Goal: Task Accomplishment & Management: Complete application form

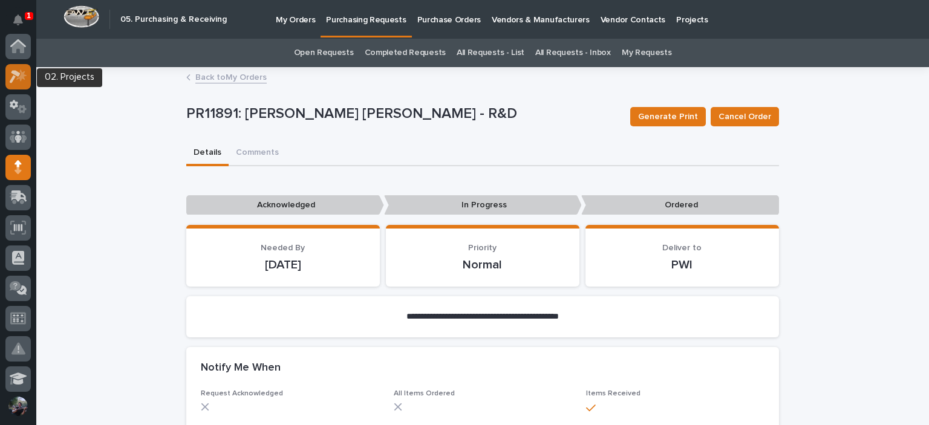
click at [21, 73] on icon at bounding box center [19, 77] width 18 height 14
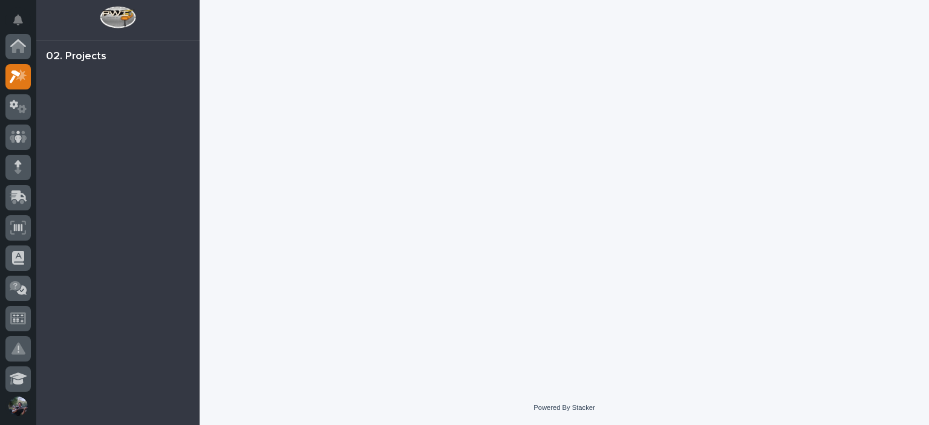
scroll to position [30, 0]
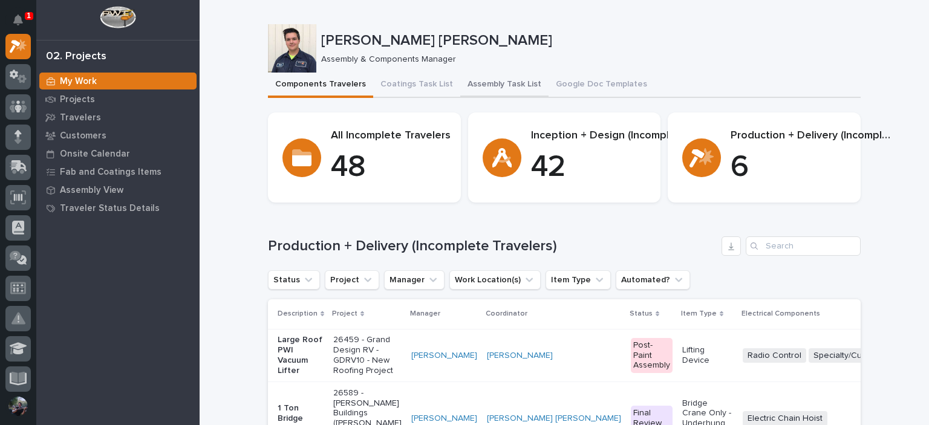
click at [487, 81] on button "Assembly Task List" at bounding box center [504, 85] width 88 height 25
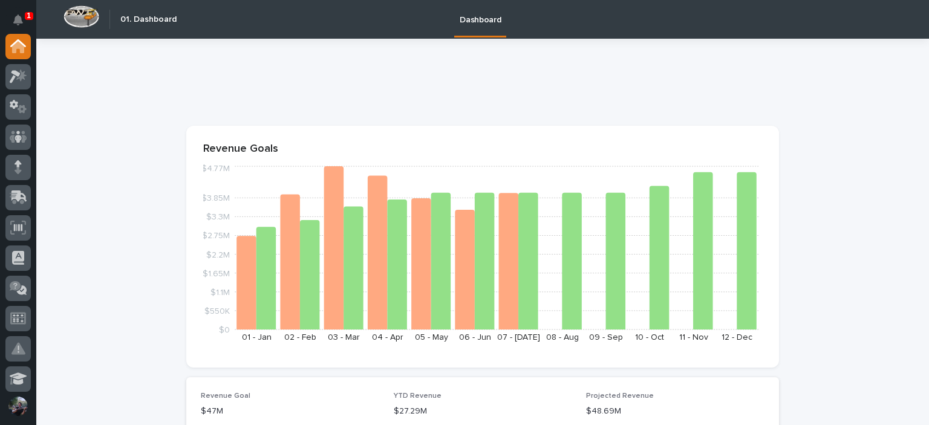
click at [18, 8] on button "Notifications" at bounding box center [17, 19] width 25 height 25
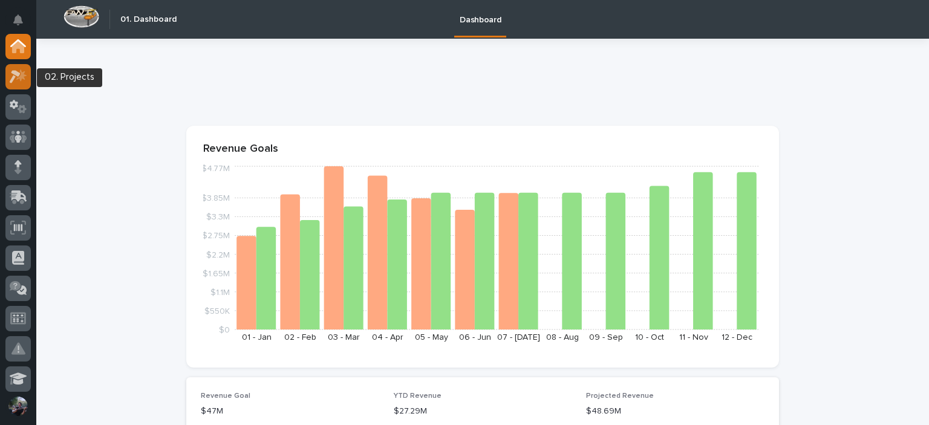
click at [15, 70] on icon at bounding box center [19, 77] width 18 height 14
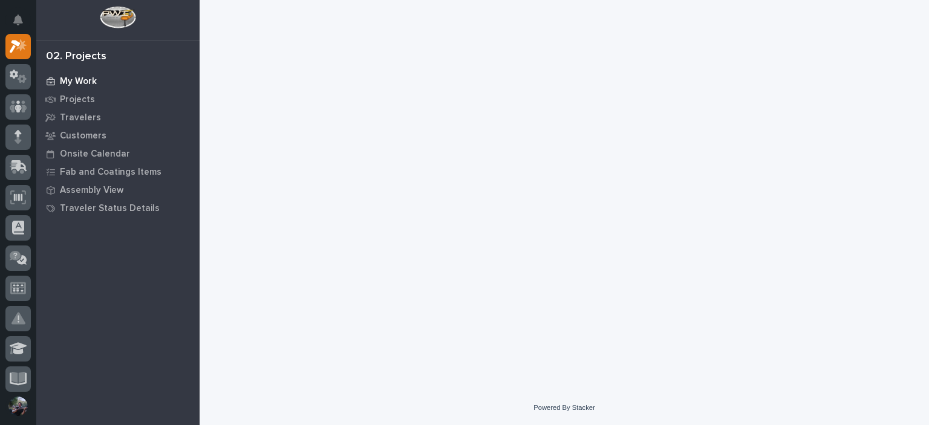
click at [73, 81] on p "My Work" at bounding box center [78, 81] width 37 height 11
click at [486, 191] on div at bounding box center [564, 180] width 605 height 361
click at [411, 163] on div at bounding box center [564, 180] width 605 height 361
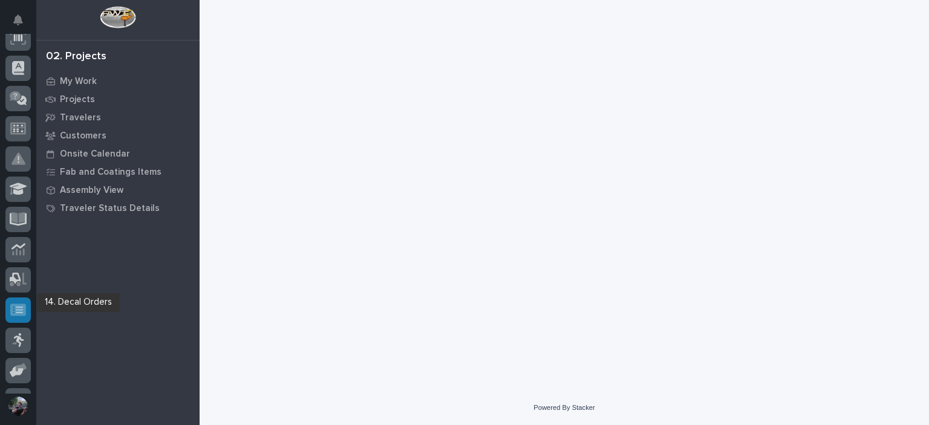
scroll to position [201, 0]
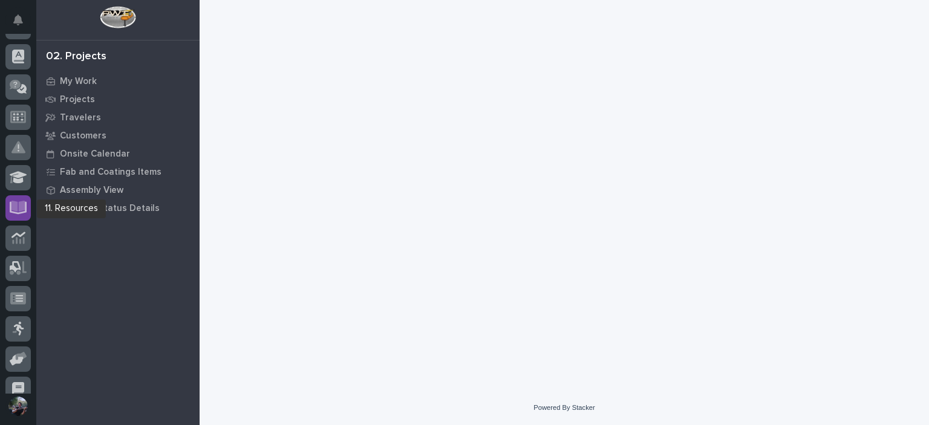
click at [22, 207] on icon at bounding box center [18, 206] width 14 height 11
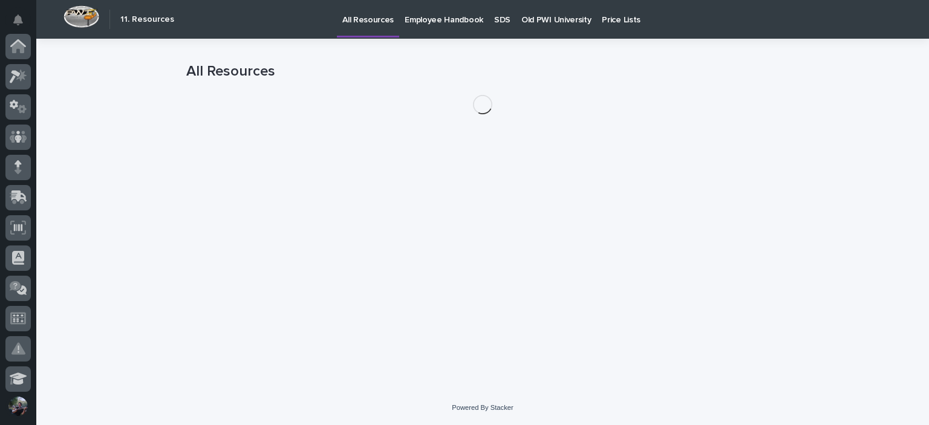
scroll to position [305, 0]
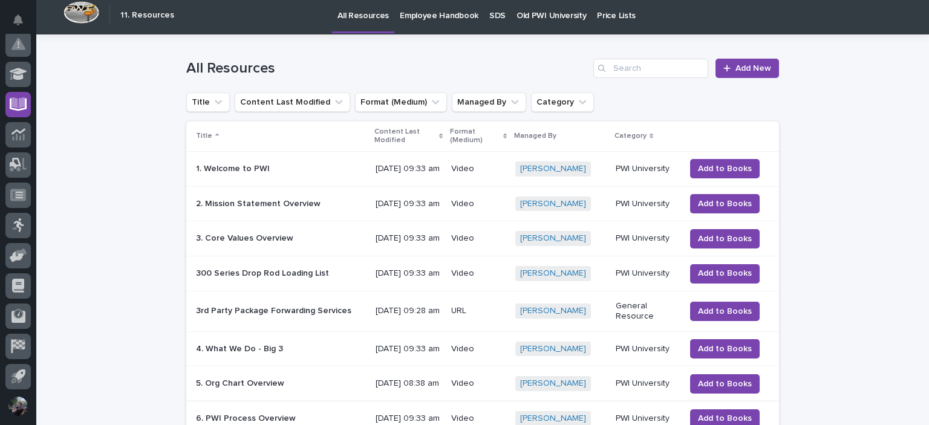
scroll to position [0, 0]
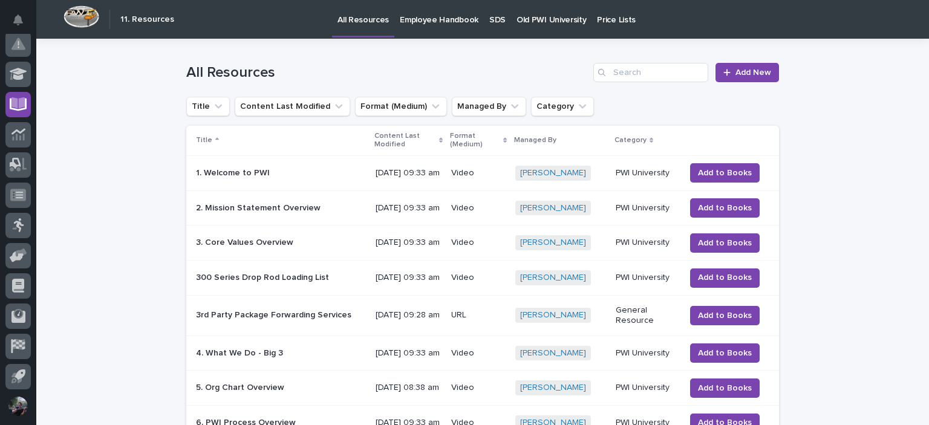
click at [541, 12] on p "Old PWI University" at bounding box center [552, 12] width 70 height 25
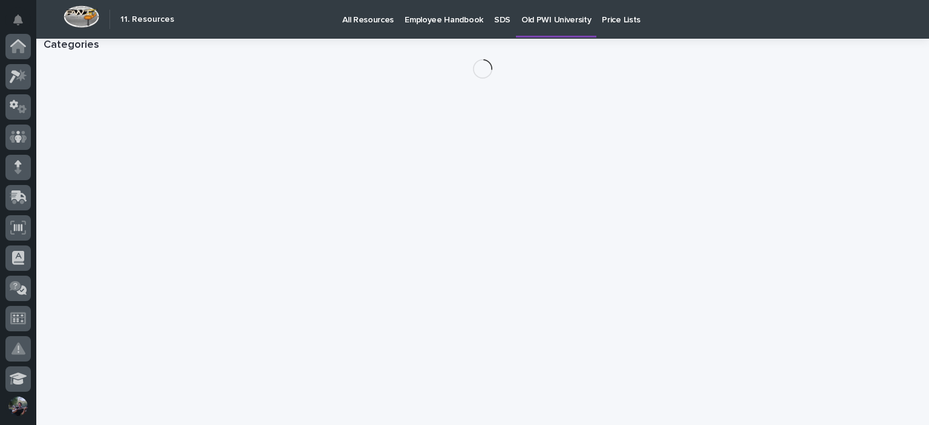
scroll to position [305, 0]
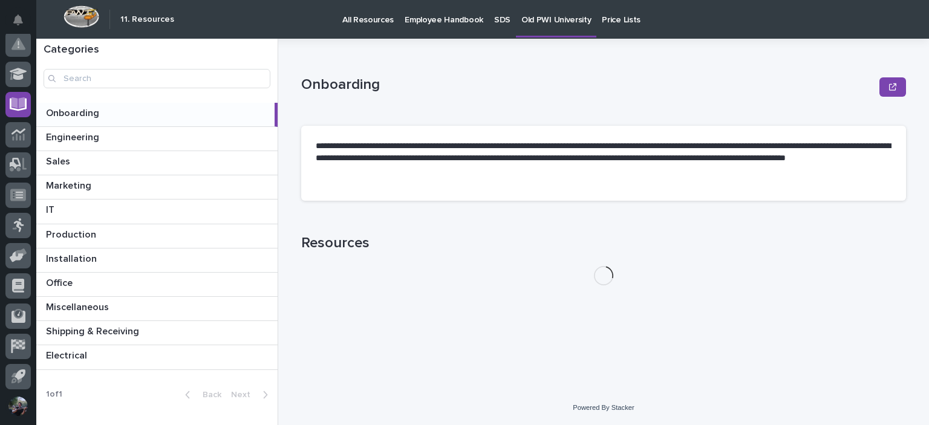
click at [130, 348] on div "Electrical Electrical" at bounding box center [156, 357] width 241 height 24
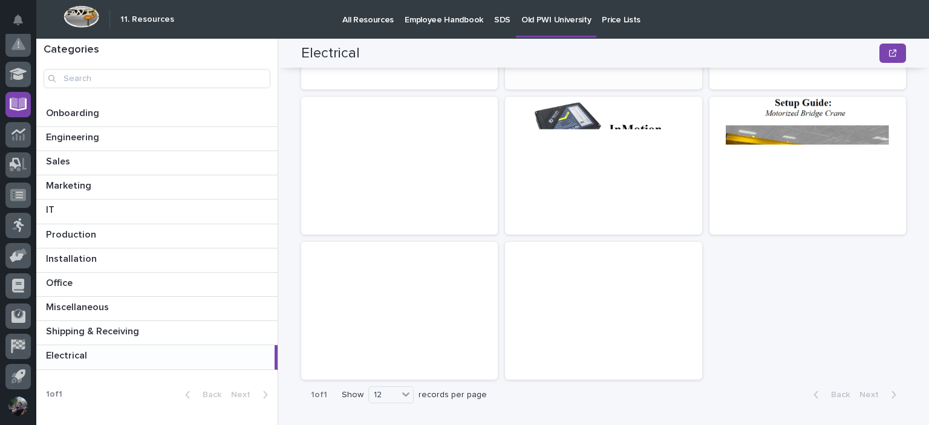
scroll to position [395, 0]
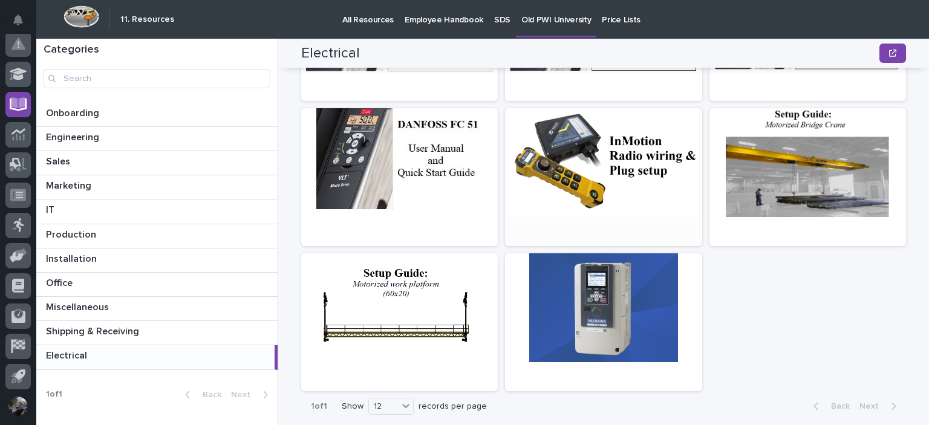
click at [578, 198] on div at bounding box center [603, 162] width 197 height 109
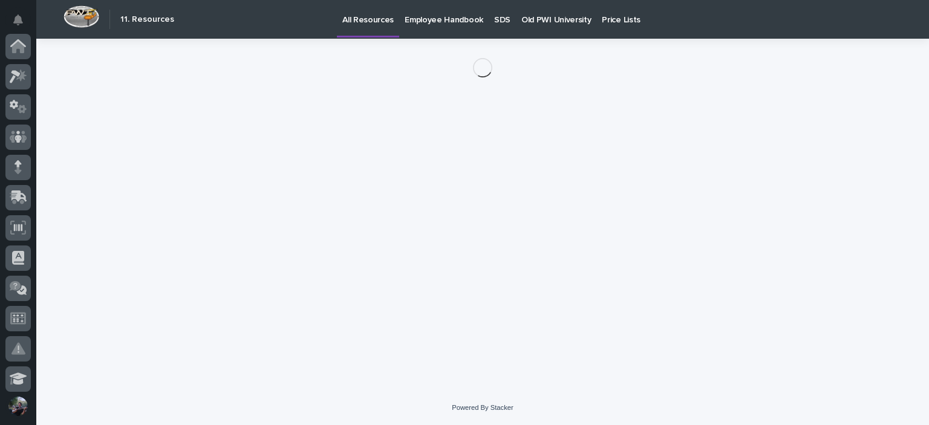
scroll to position [305, 0]
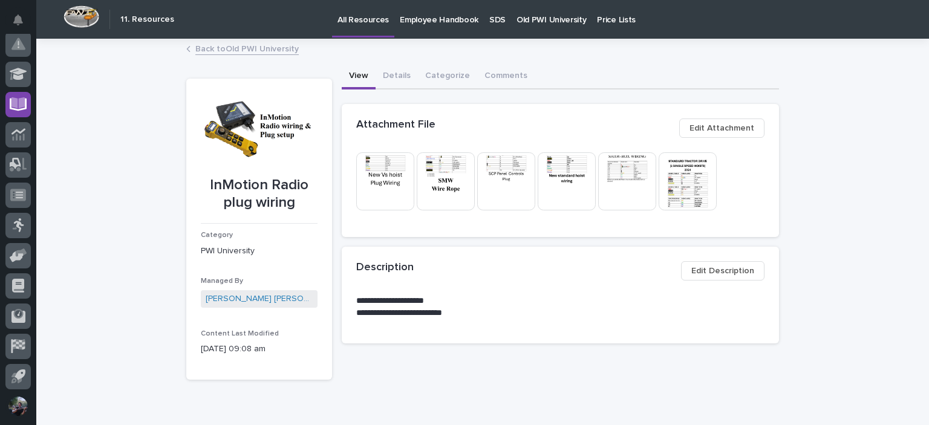
click at [720, 178] on div "This file cannot be opened Download File" at bounding box center [560, 182] width 408 height 60
click at [700, 180] on img at bounding box center [688, 181] width 58 height 58
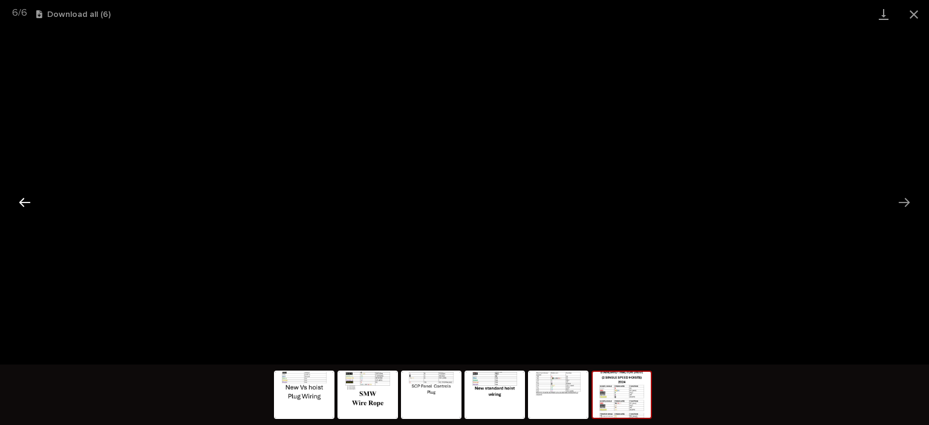
click at [16, 202] on button "Previous slide" at bounding box center [24, 203] width 25 height 24
click at [36, 202] on button "Previous slide" at bounding box center [24, 203] width 25 height 24
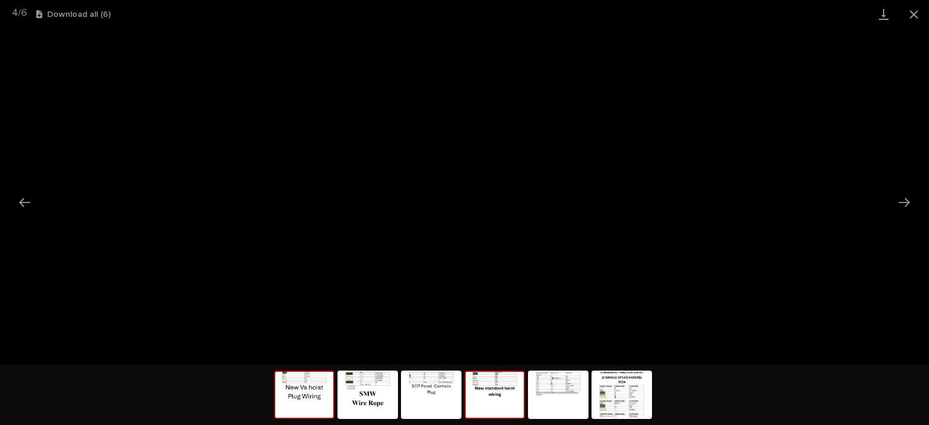
click at [305, 412] on img at bounding box center [304, 395] width 58 height 46
click at [916, 13] on button "Close gallery" at bounding box center [914, 14] width 30 height 28
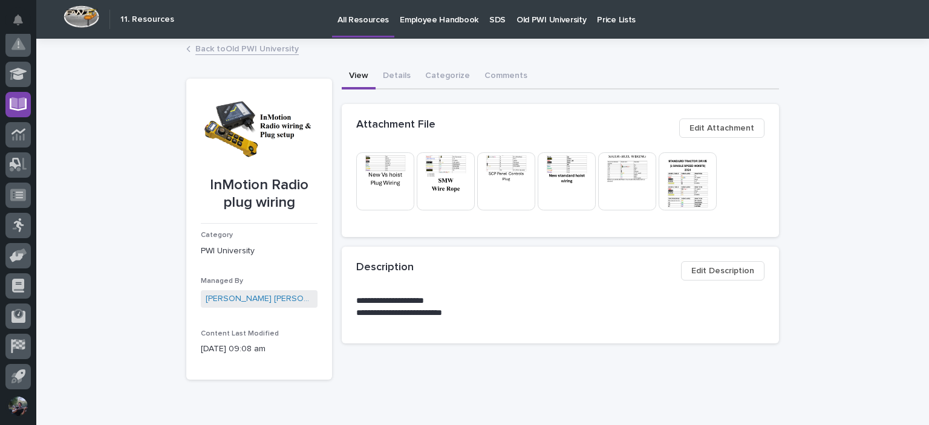
click at [737, 124] on span "Edit Attachment" at bounding box center [722, 128] width 65 height 15
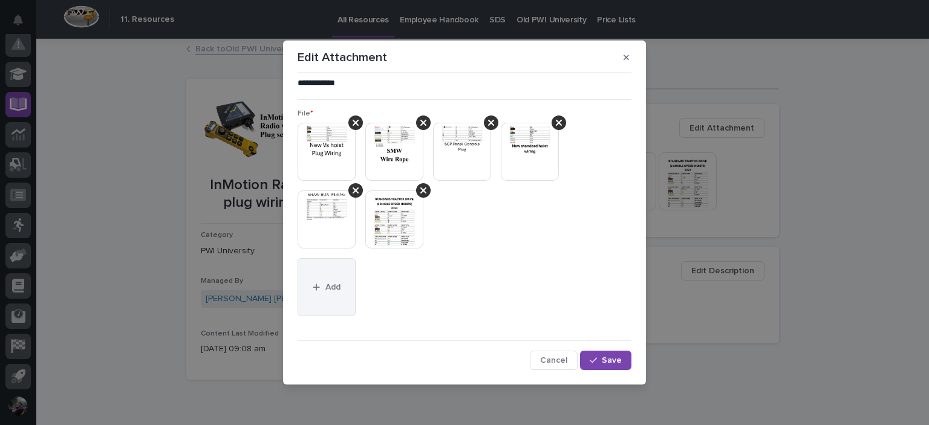
click at [300, 293] on button "Add" at bounding box center [327, 287] width 58 height 58
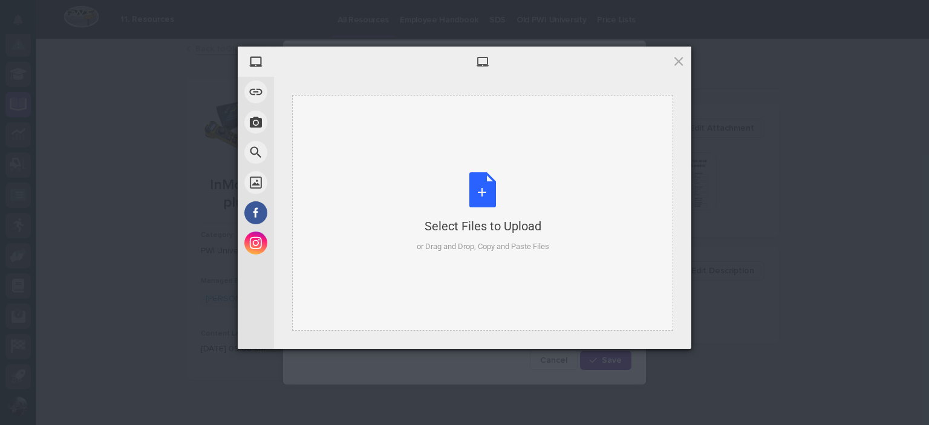
click at [397, 183] on div "Select Files to Upload or Drag and Drop, Copy and Paste Files" at bounding box center [482, 213] width 381 height 236
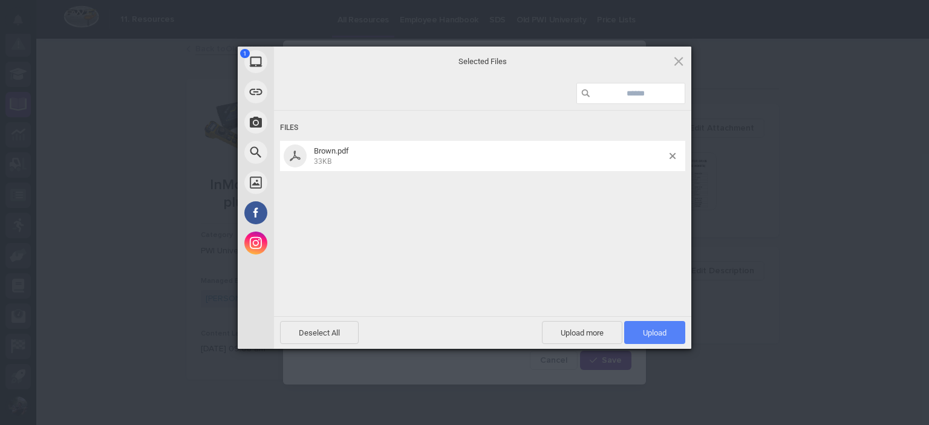
click at [653, 332] on span "Upload 1" at bounding box center [655, 332] width 24 height 9
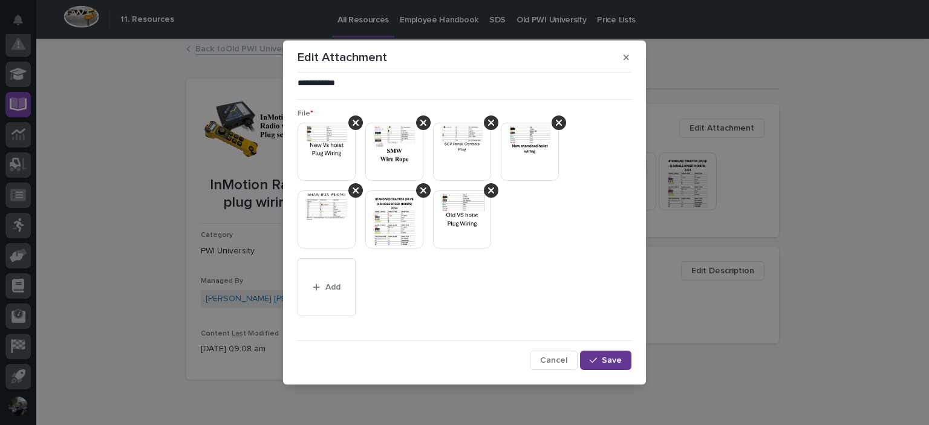
click at [612, 366] on span "Save" at bounding box center [612, 360] width 20 height 11
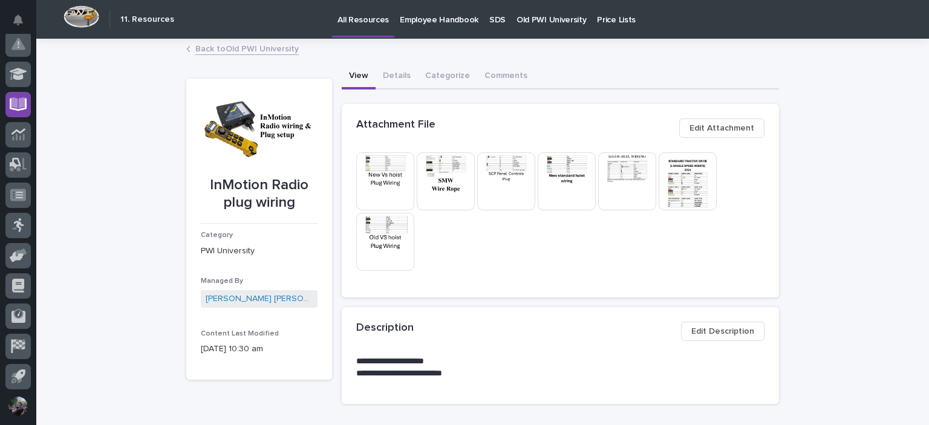
click at [717, 133] on span "Edit Attachment" at bounding box center [722, 128] width 65 height 15
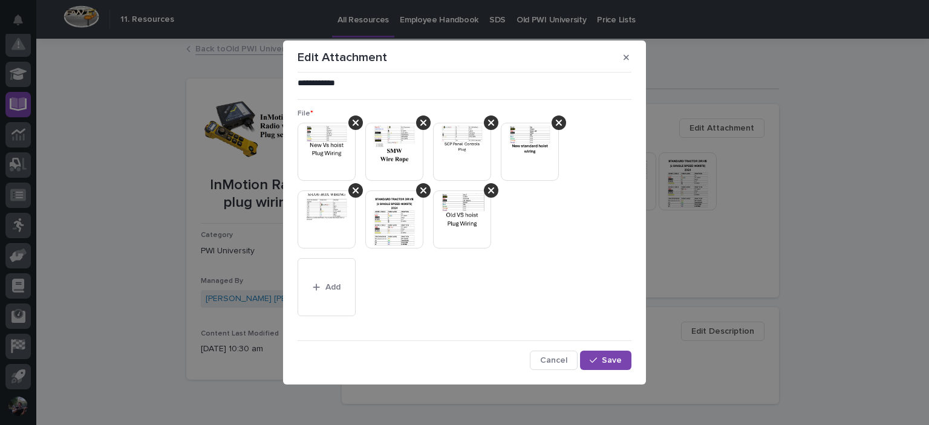
click at [526, 264] on div "This file cannot be opened Download File Add" at bounding box center [465, 222] width 334 height 198
click at [625, 55] on icon "button" at bounding box center [626, 57] width 5 height 8
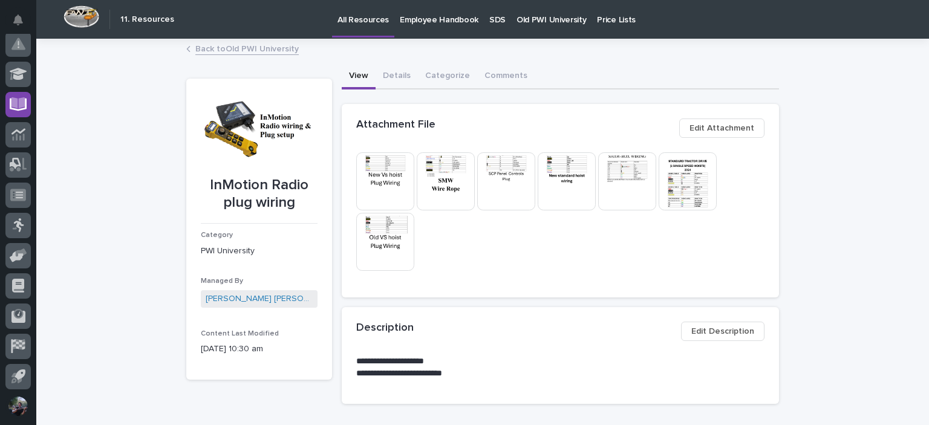
click at [622, 126] on div "Attachment File" at bounding box center [512, 125] width 313 height 13
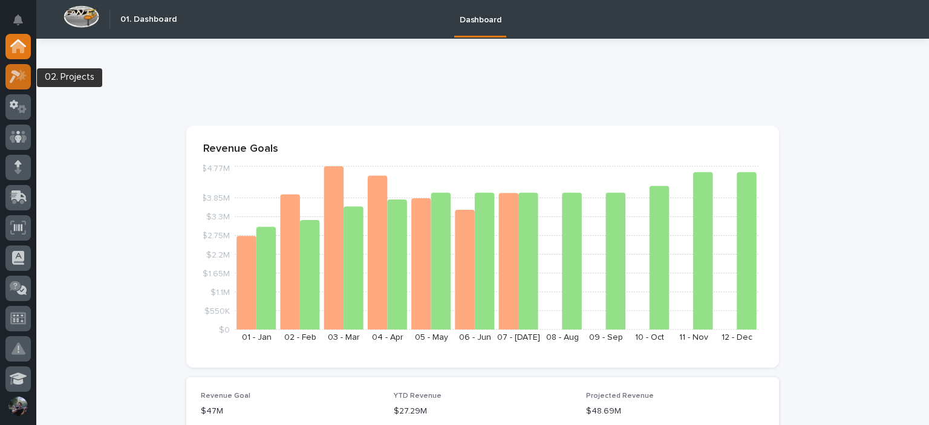
click at [7, 82] on div at bounding box center [17, 76] width 25 height 25
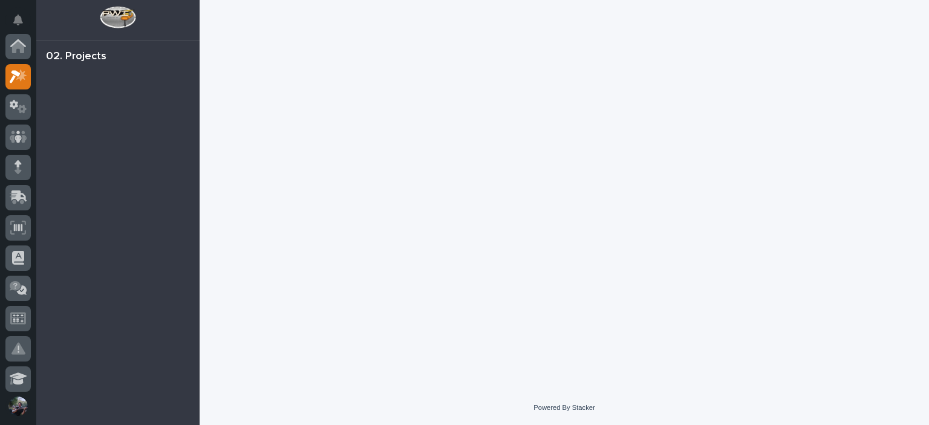
scroll to position [30, 0]
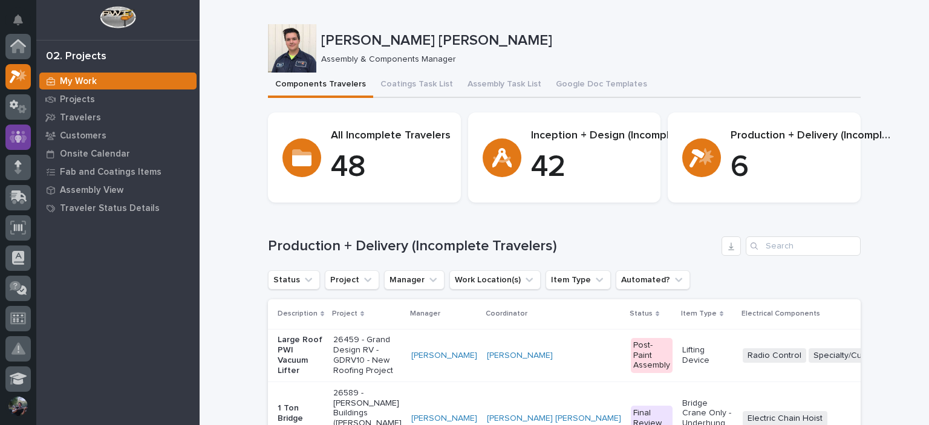
scroll to position [30, 0]
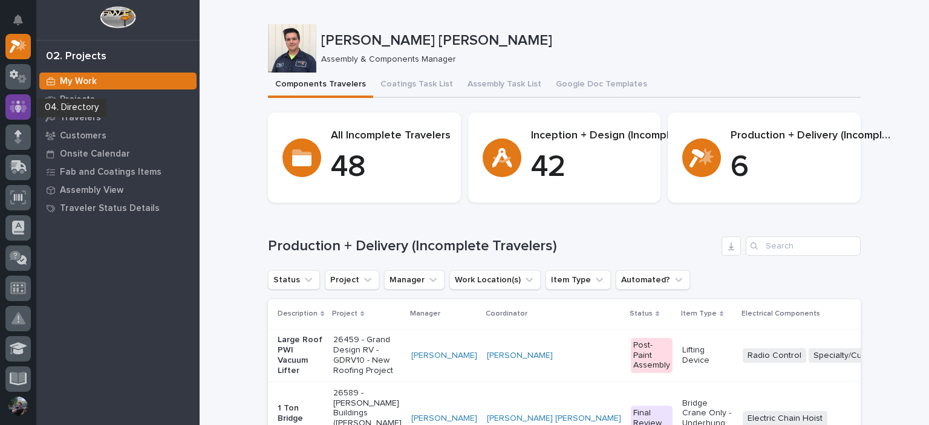
click at [8, 99] on link at bounding box center [17, 106] width 25 height 25
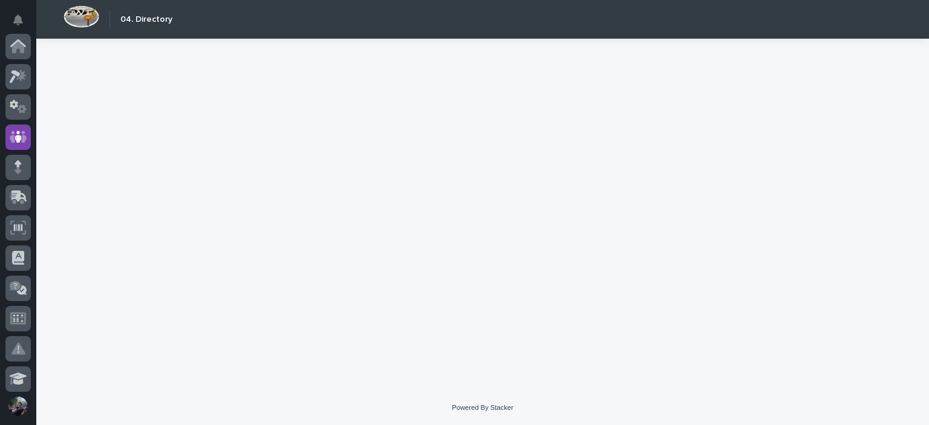
scroll to position [91, 0]
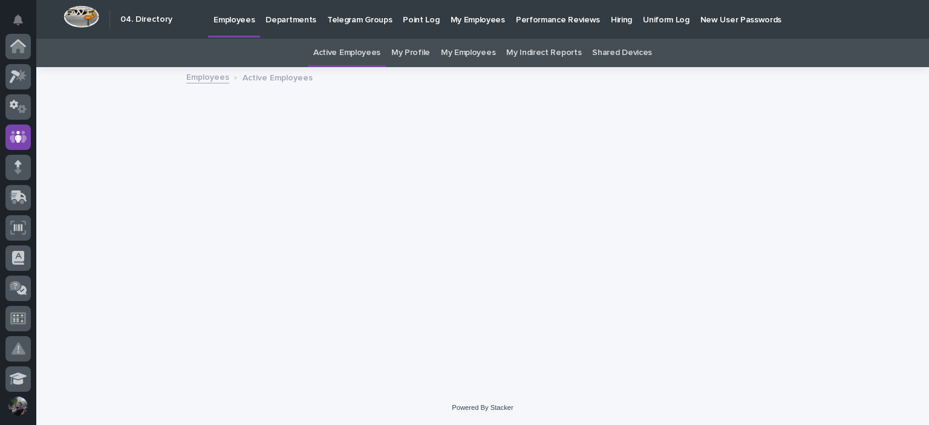
scroll to position [91, 0]
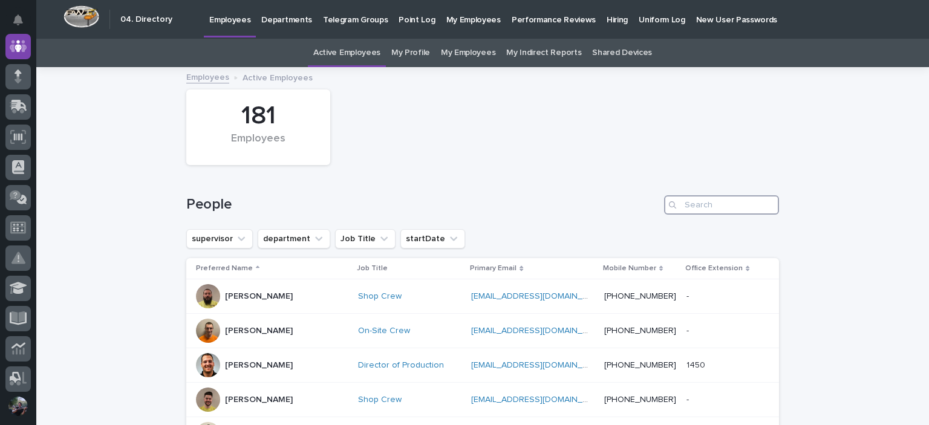
click at [706, 203] on input "Search" at bounding box center [721, 204] width 115 height 19
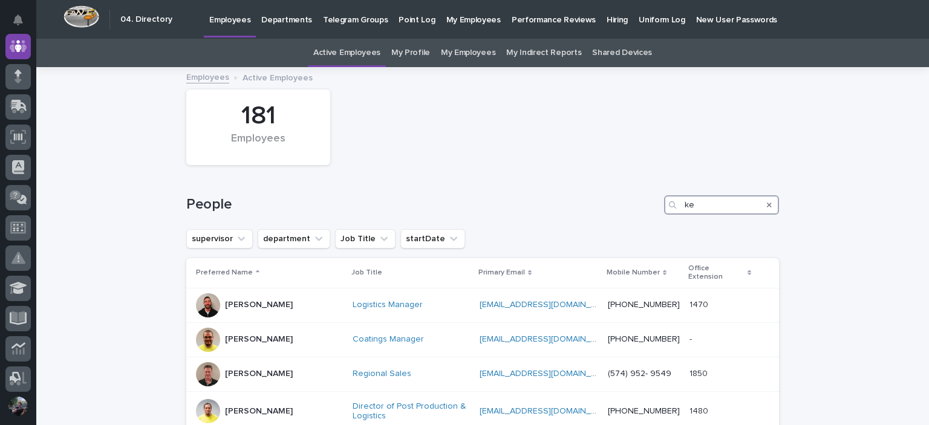
type input "k"
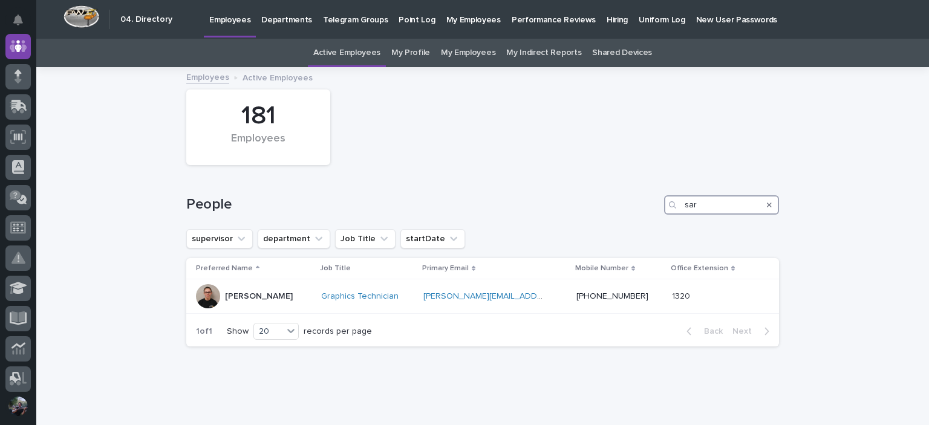
type input "sar"
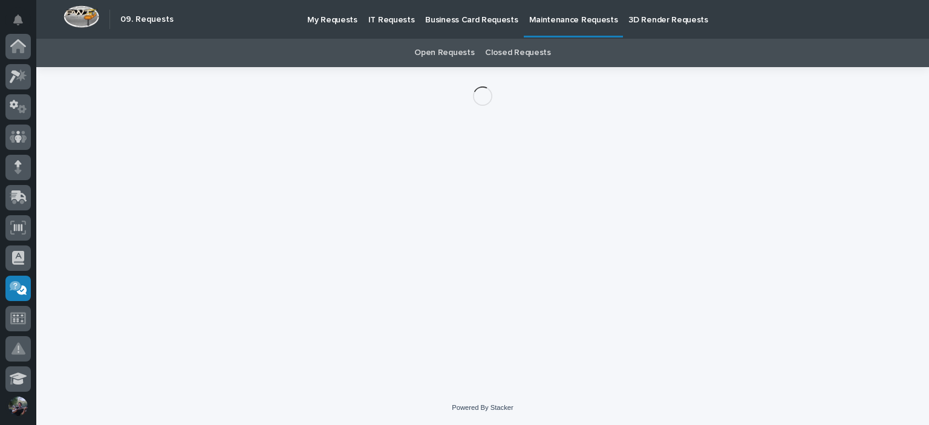
scroll to position [242, 0]
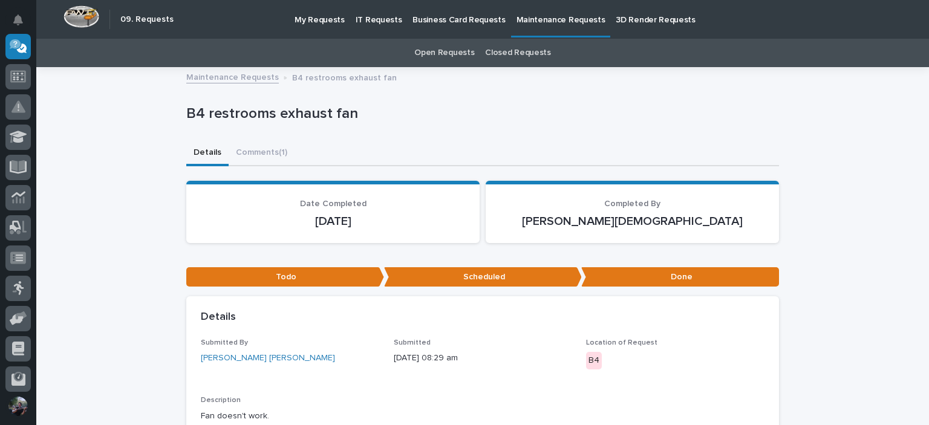
click at [325, 18] on p "My Requests" at bounding box center [320, 12] width 50 height 25
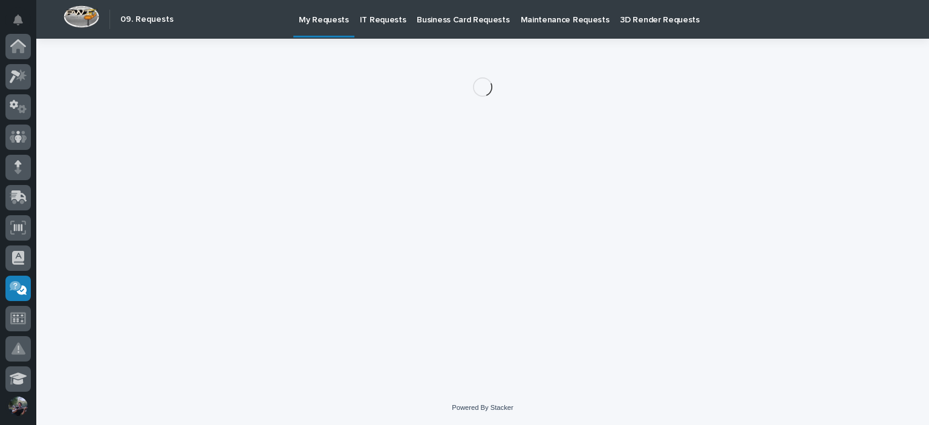
scroll to position [242, 0]
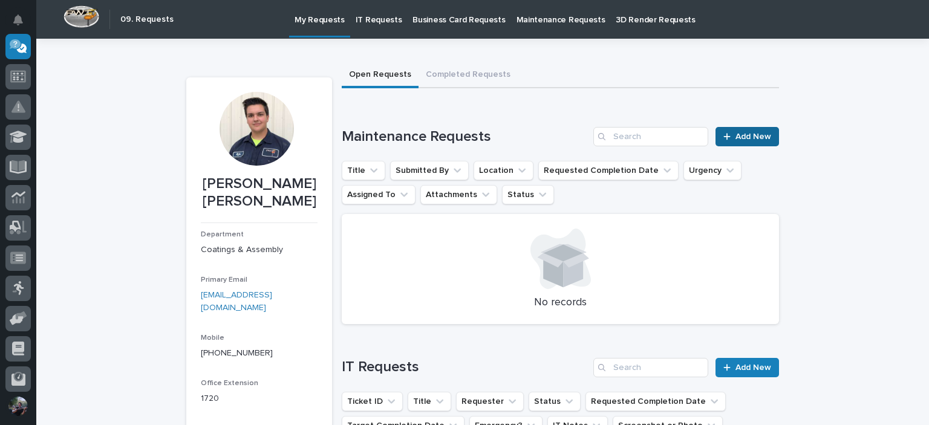
click at [742, 143] on link "Add New" at bounding box center [748, 136] width 64 height 19
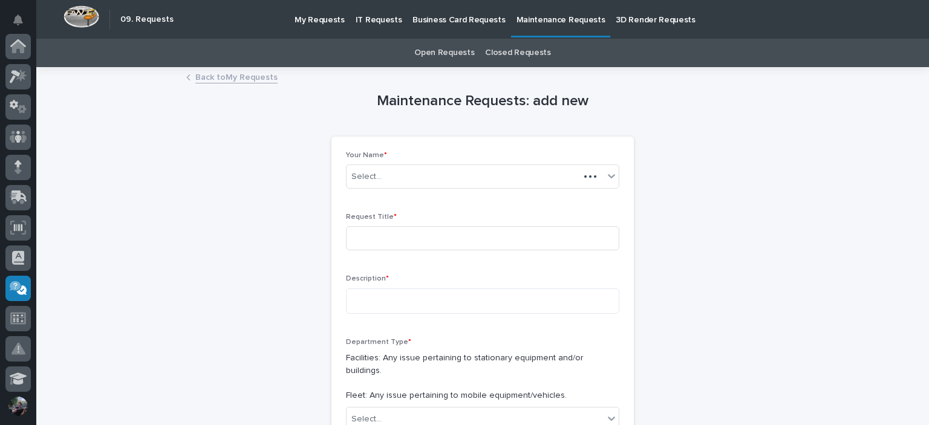
scroll to position [242, 0]
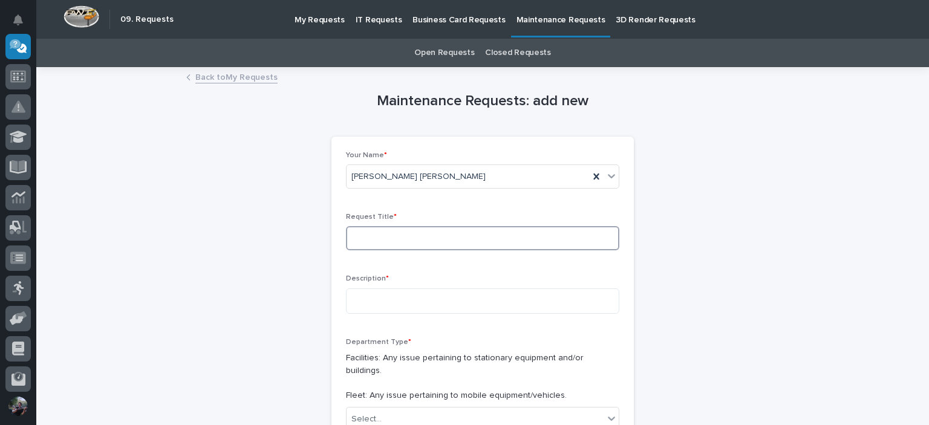
click at [416, 243] on input at bounding box center [482, 238] width 273 height 24
type input "s"
type input "cylinders leaking"
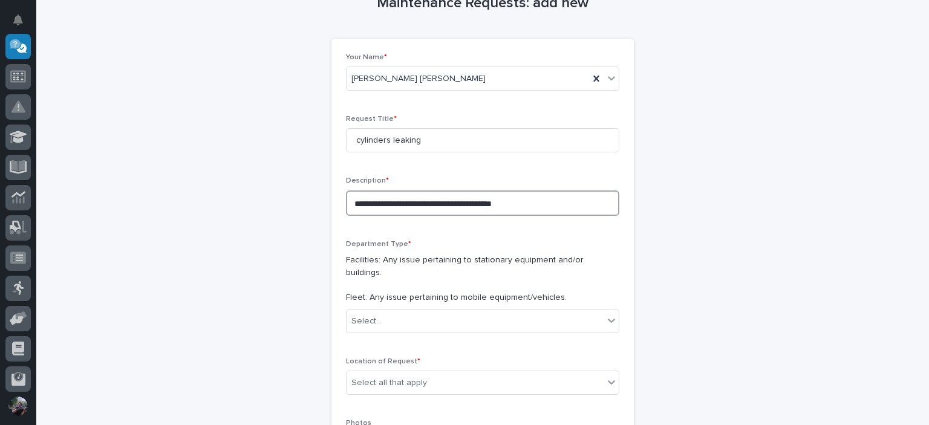
scroll to position [121, 0]
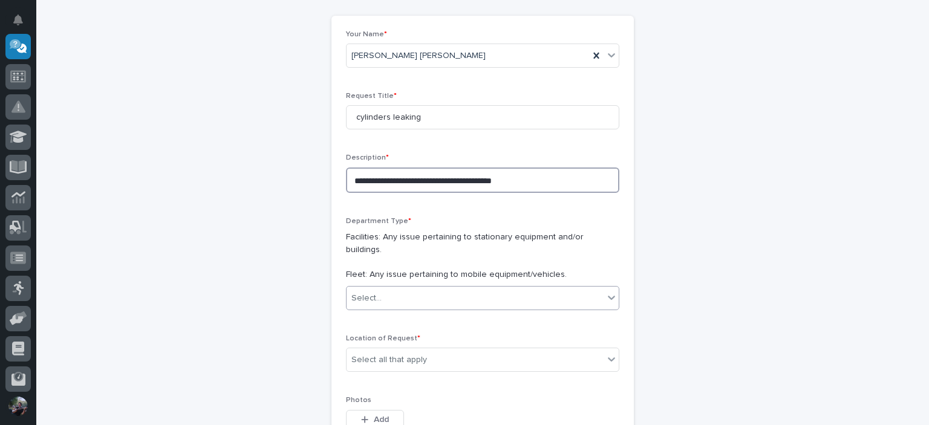
type textarea "**********"
click at [423, 289] on div "Select..." at bounding box center [475, 299] width 257 height 20
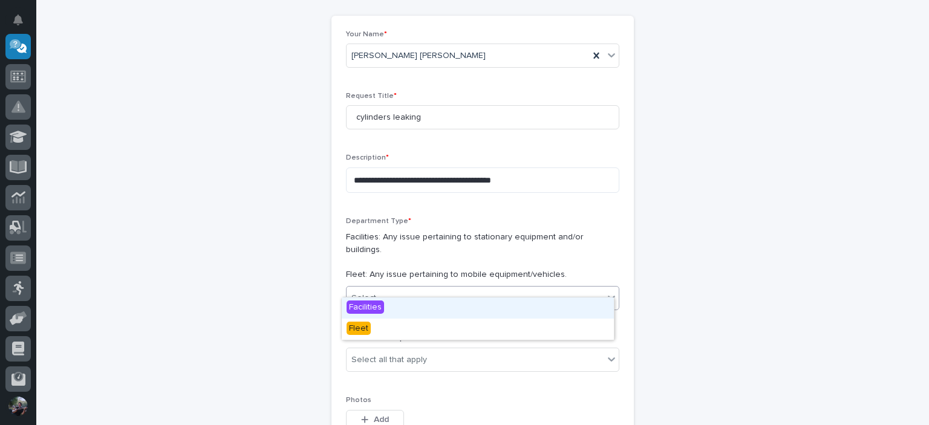
click at [410, 313] on div "Facilities" at bounding box center [478, 308] width 272 height 21
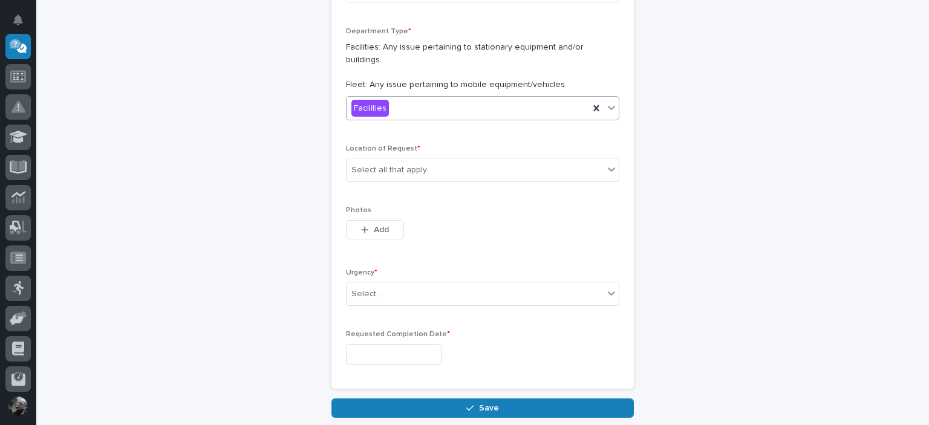
scroll to position [322, 0]
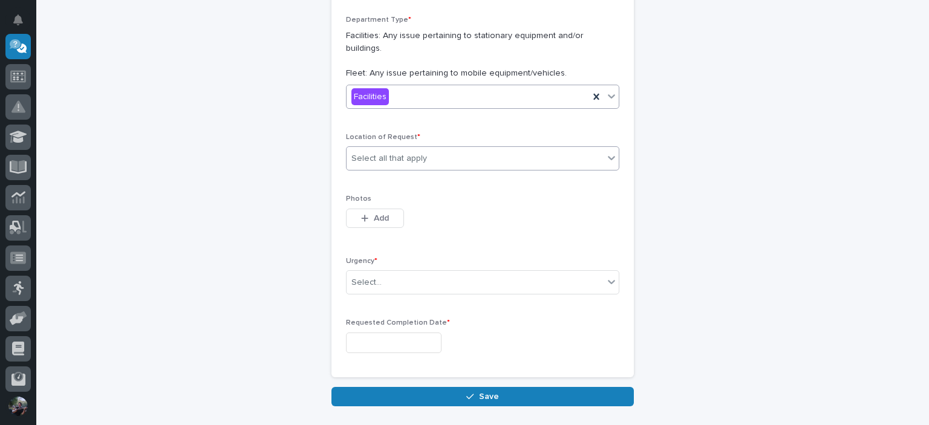
click at [403, 152] on div "Select all that apply" at bounding box center [389, 158] width 76 height 13
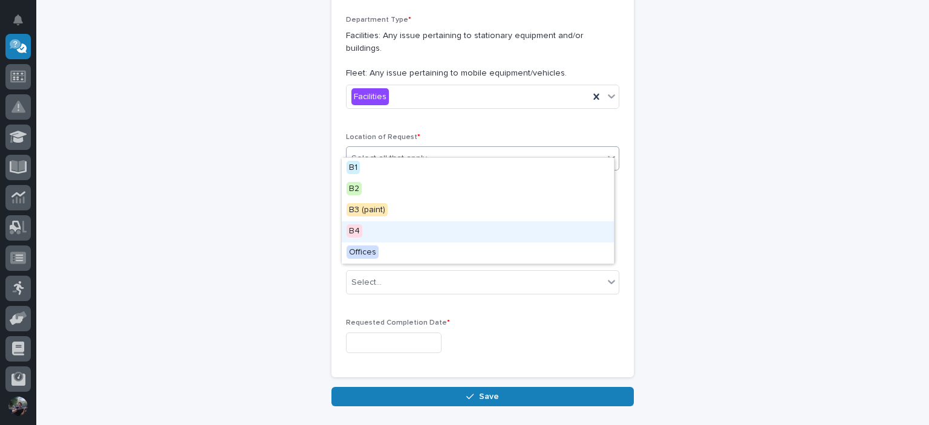
click at [404, 237] on div "B4" at bounding box center [478, 231] width 272 height 21
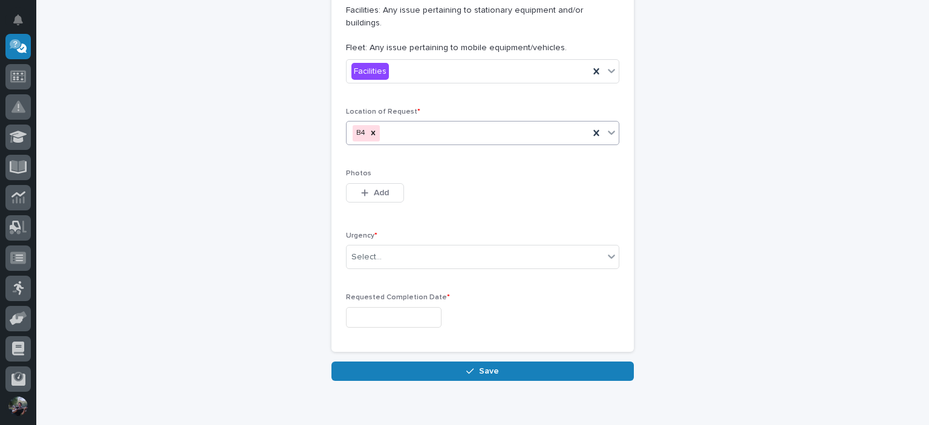
scroll to position [385, 0]
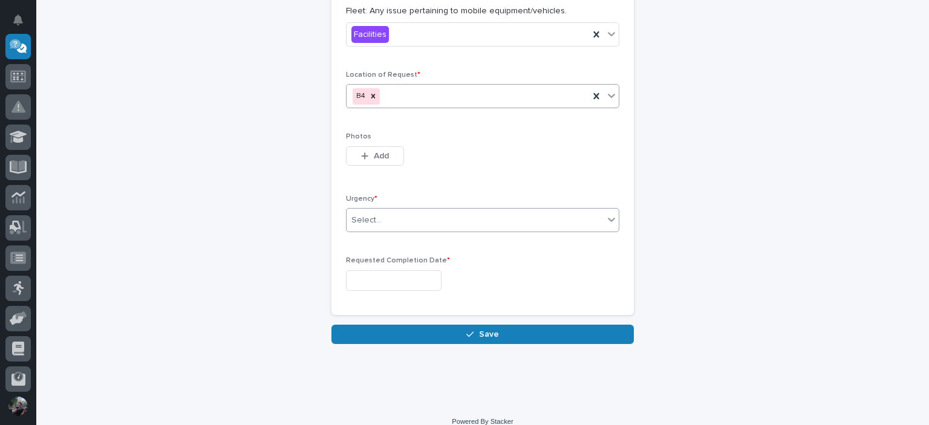
click at [392, 210] on div "Select..." at bounding box center [475, 220] width 257 height 20
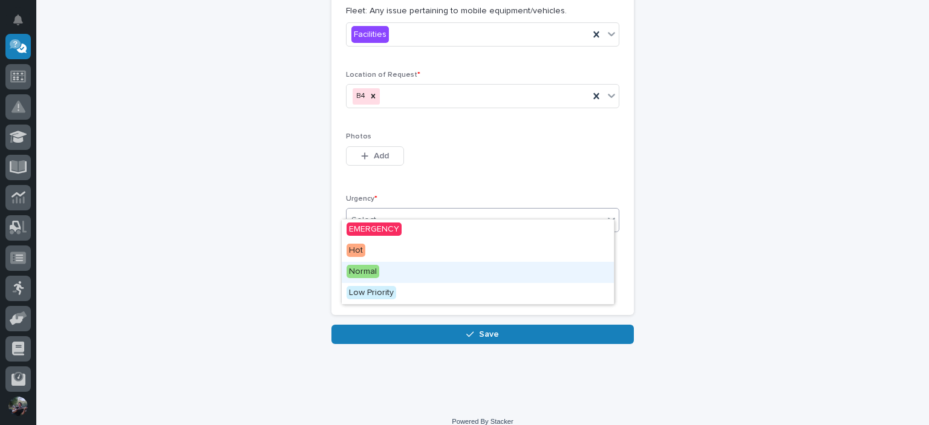
click at [400, 272] on div "Normal" at bounding box center [478, 272] width 272 height 21
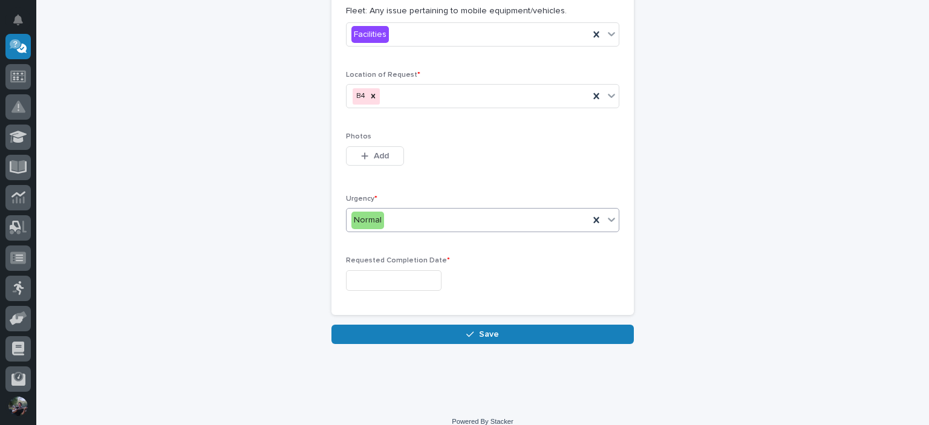
click at [389, 270] on input "text" at bounding box center [394, 280] width 96 height 21
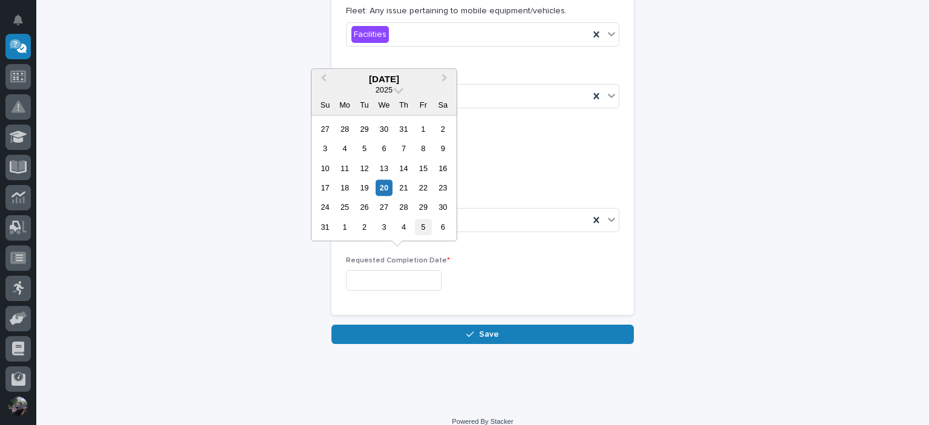
click at [425, 224] on div "5" at bounding box center [423, 227] width 16 height 16
type input "**********"
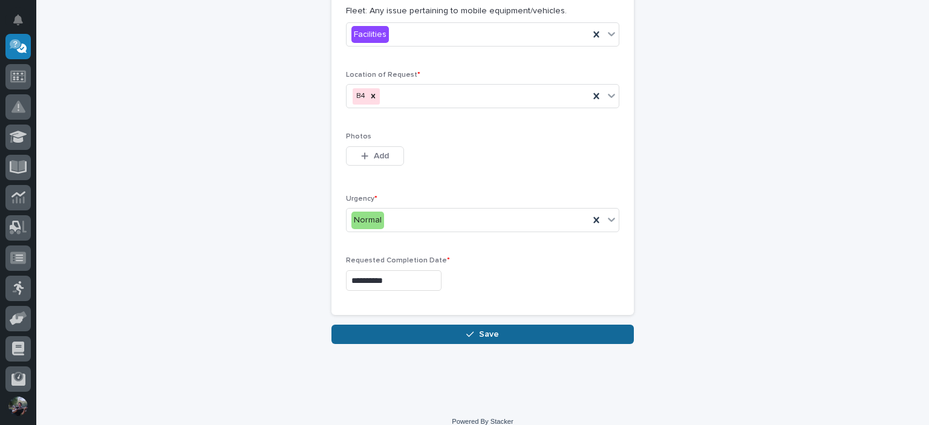
click at [481, 325] on button "Save" at bounding box center [482, 334] width 302 height 19
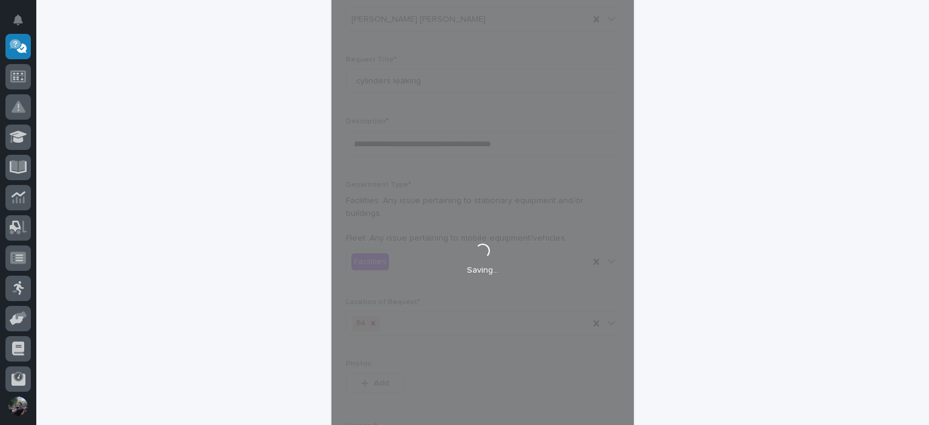
scroll to position [0, 0]
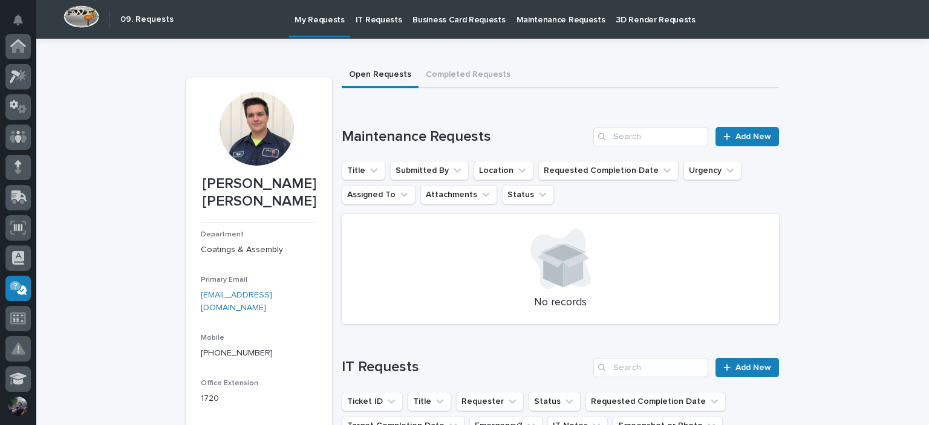
scroll to position [242, 0]
